Goal: Navigation & Orientation: Find specific page/section

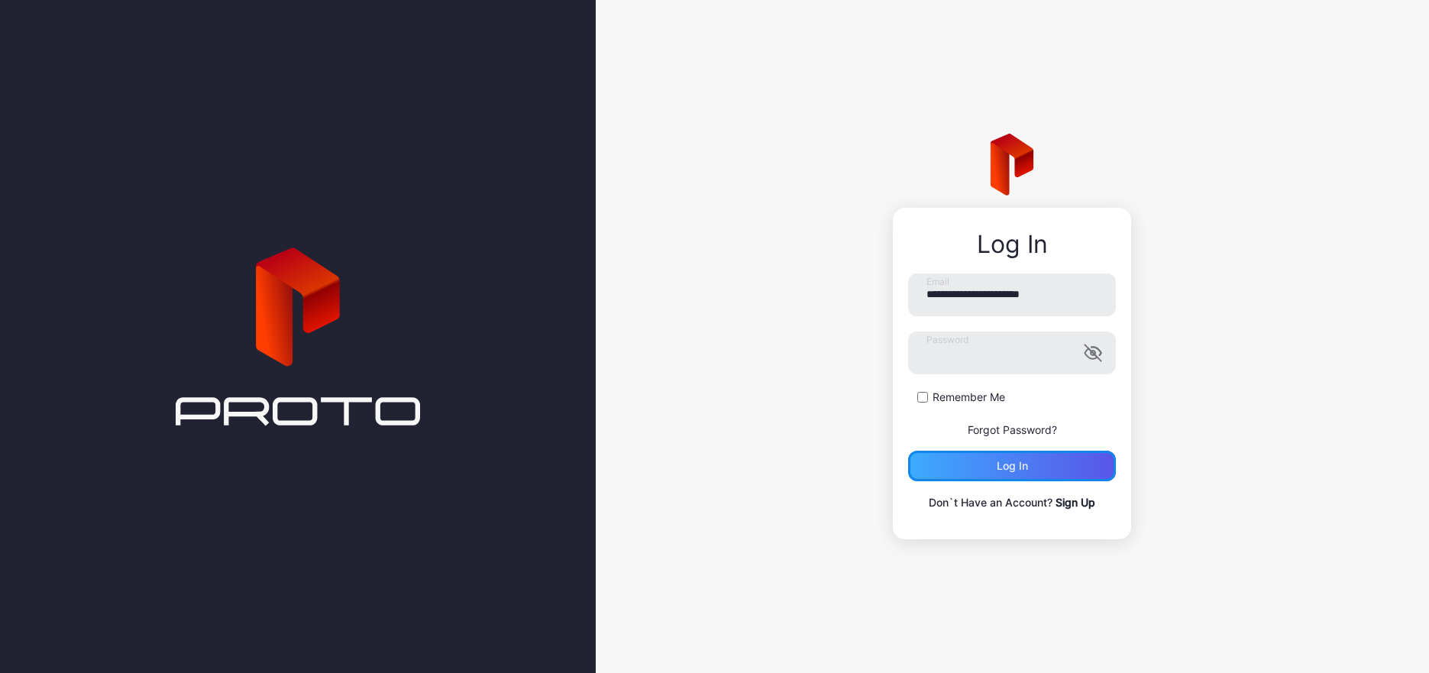
click at [973, 459] on div "Log in" at bounding box center [1012, 466] width 208 height 31
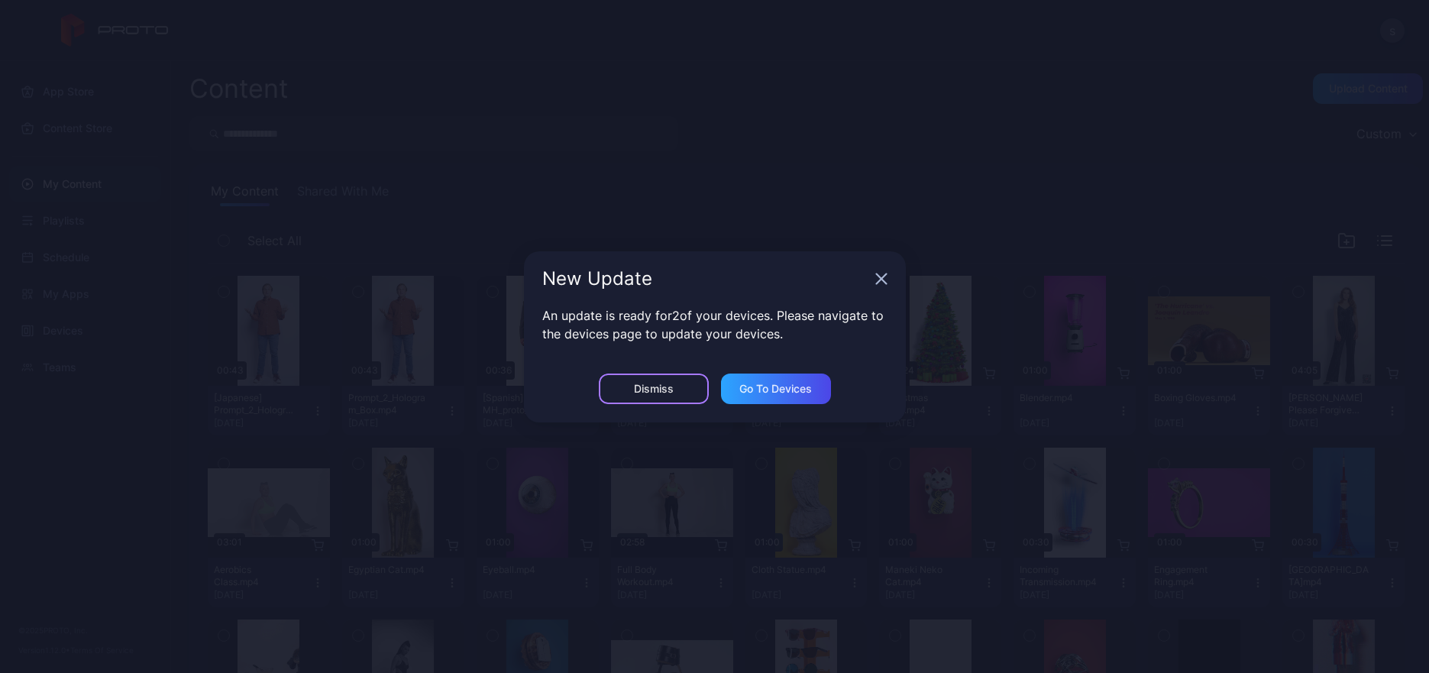
click at [675, 389] on div "Dismiss" at bounding box center [654, 389] width 110 height 31
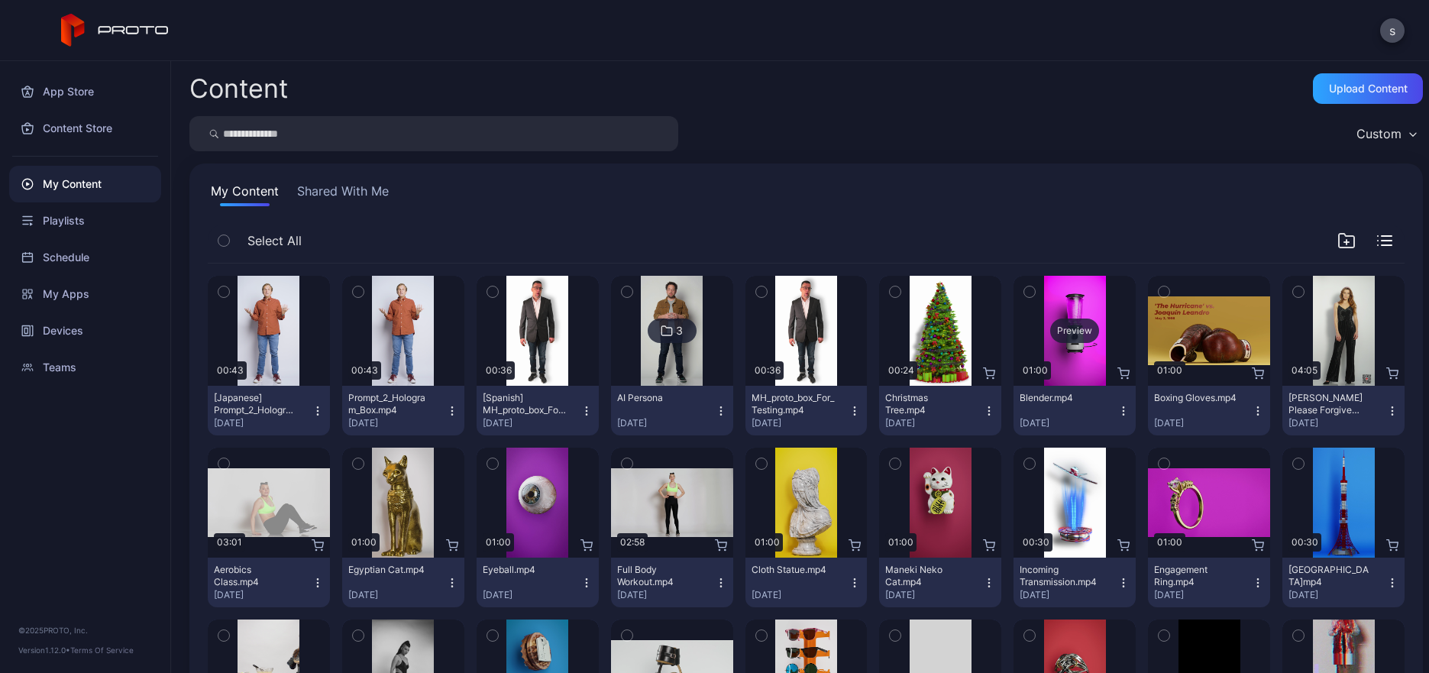
click at [1030, 339] on div "Preview" at bounding box center [1075, 331] width 122 height 110
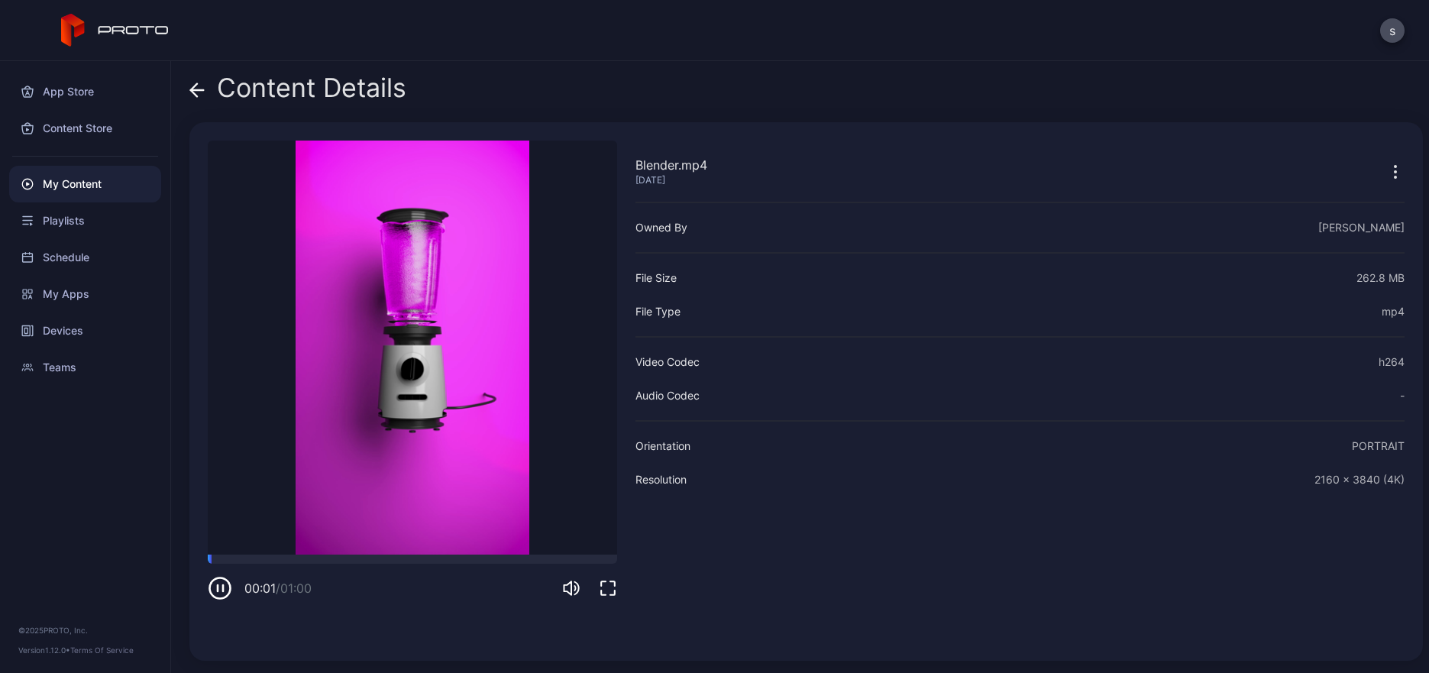
click at [483, 581] on div "00:01 / 01:00" at bounding box center [412, 578] width 409 height 46
click at [445, 642] on div "Blender.mp4 [DATE] Sorry, your browser doesn‘t support embedded videos 00:01 / …" at bounding box center [412, 392] width 409 height 502
click at [191, 82] on span at bounding box center [196, 87] width 15 height 29
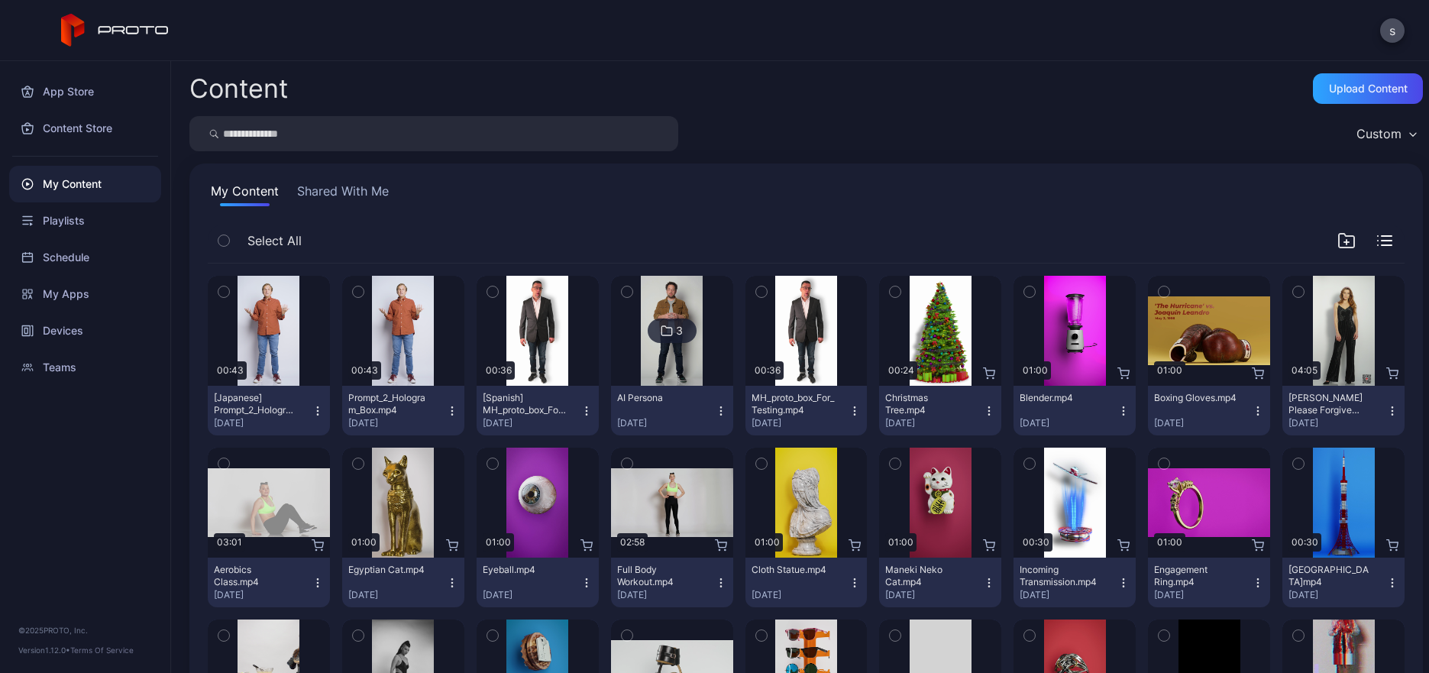
click at [1118, 412] on icon "button" at bounding box center [1124, 411] width 12 height 12
click at [442, 89] on div "Content Upload Content" at bounding box center [806, 88] width 1234 height 31
click at [82, 252] on div "Schedule" at bounding box center [85, 257] width 152 height 37
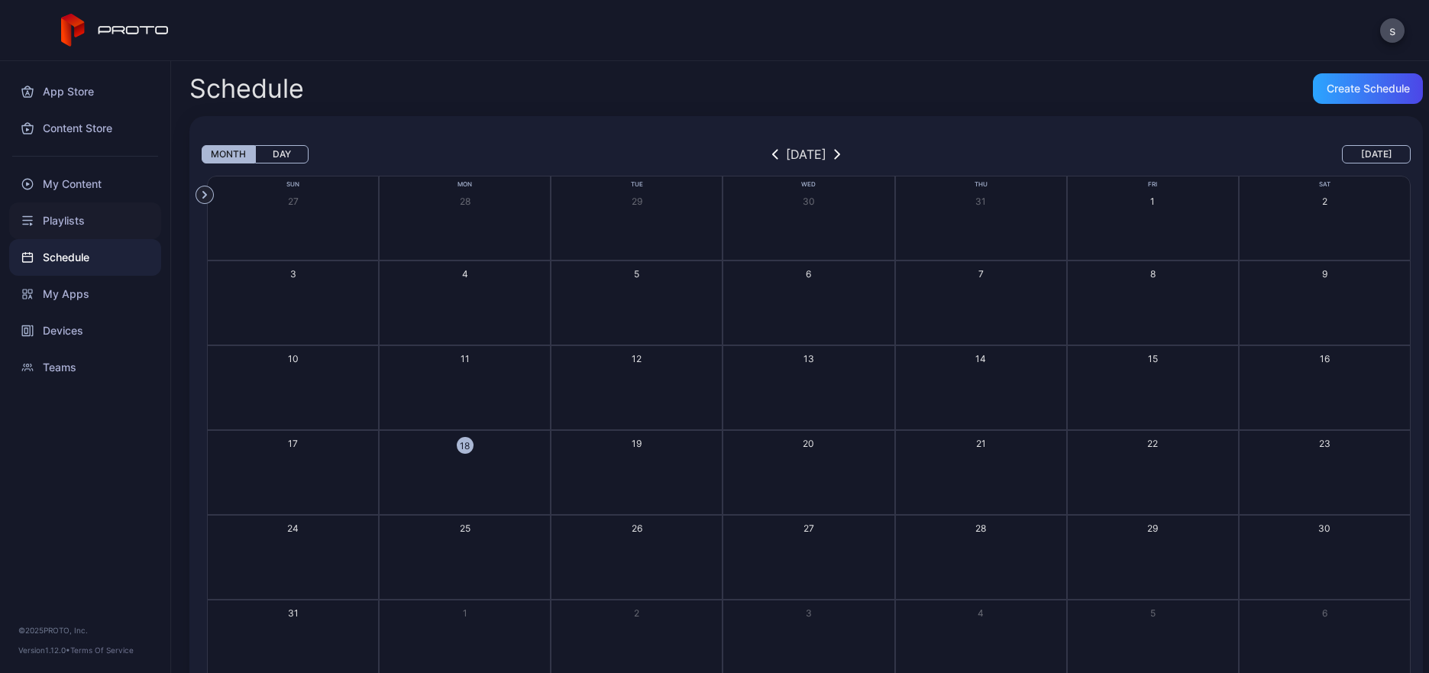
click at [92, 221] on div "Playlists" at bounding box center [85, 220] width 152 height 37
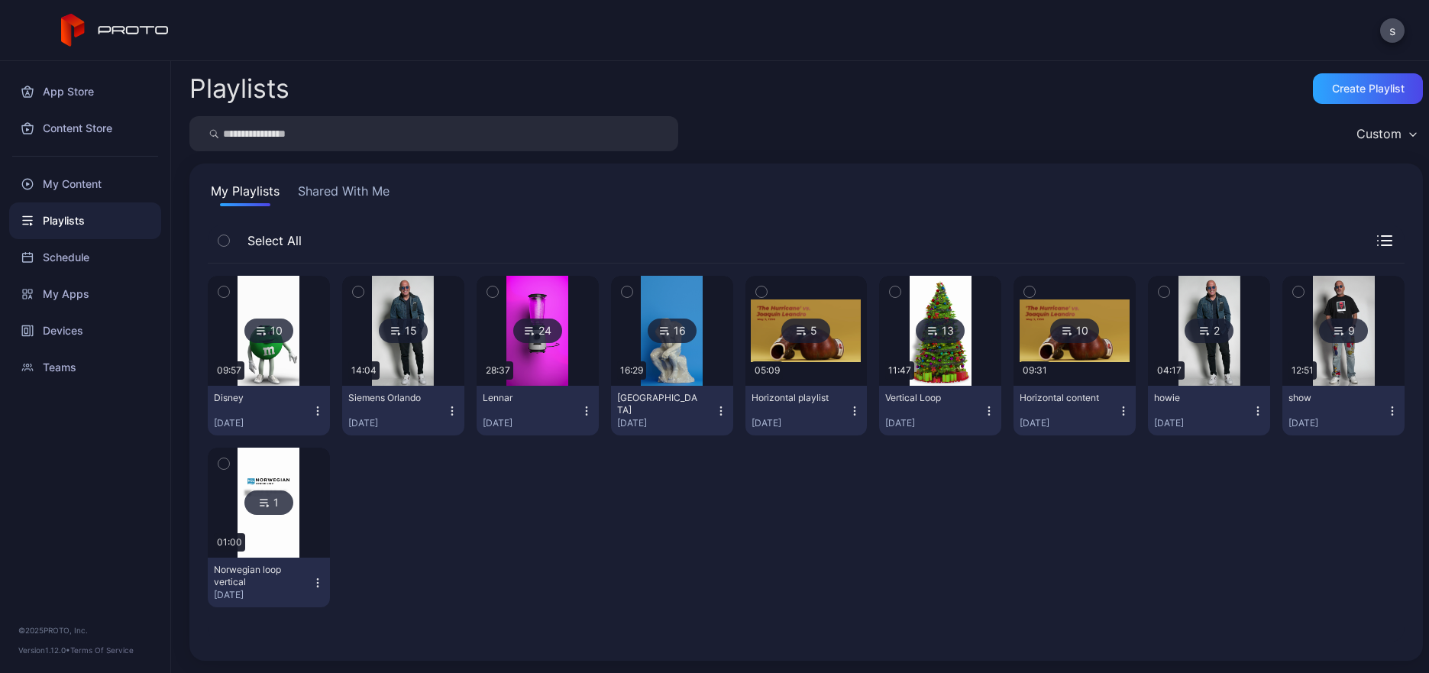
click at [1380, 239] on div at bounding box center [1384, 240] width 40 height 11
click at [1377, 239] on icon "button" at bounding box center [1384, 240] width 15 height 11
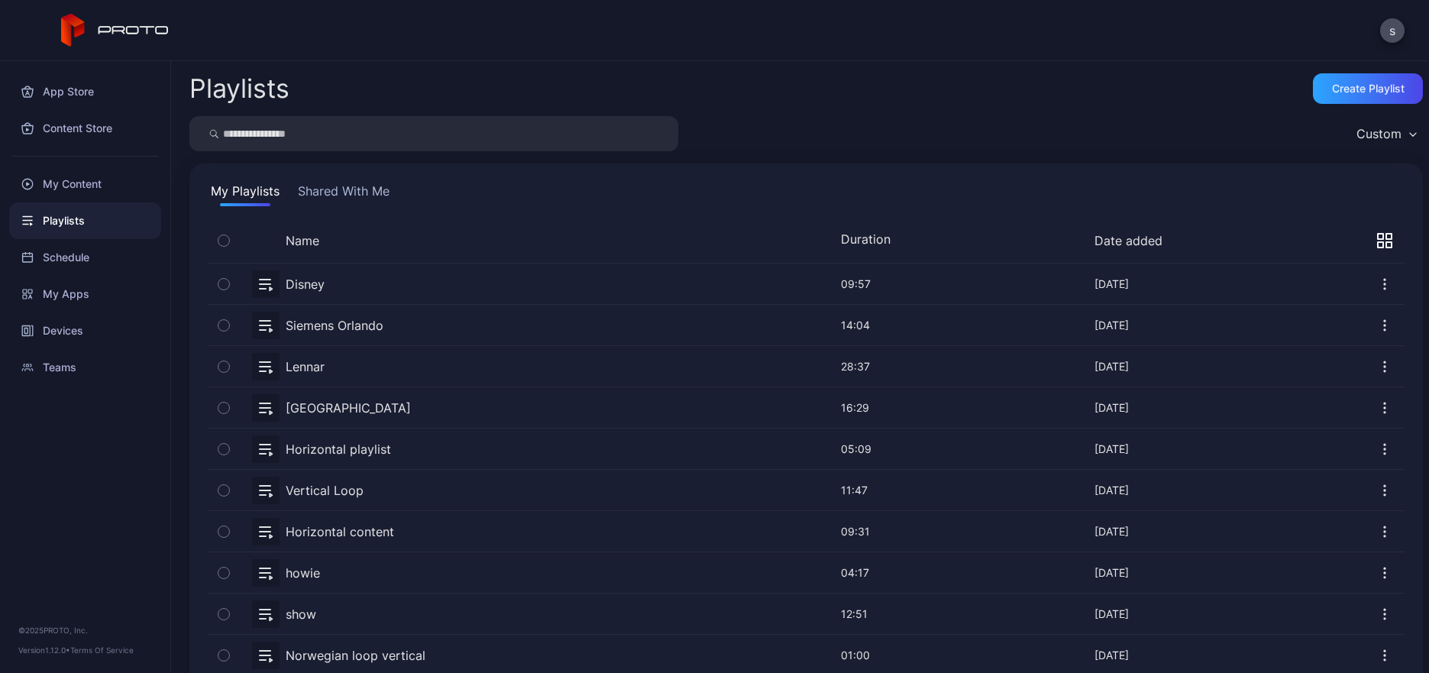
click at [246, 189] on button "My Playlists" at bounding box center [245, 194] width 75 height 24
